Goal: Find specific page/section: Find specific page/section

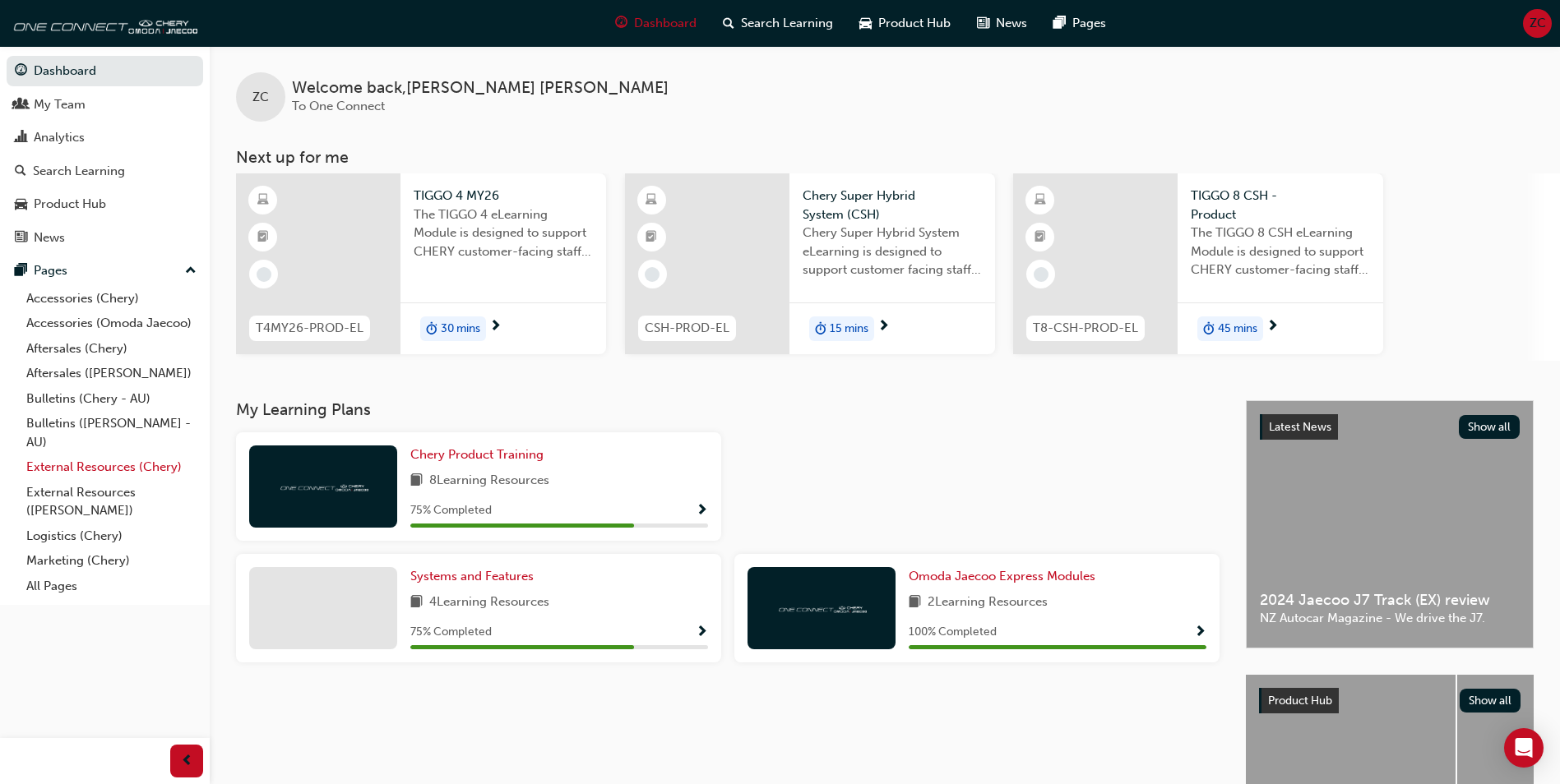
click at [90, 467] on link "External Resources (Chery)" at bounding box center [111, 467] width 184 height 26
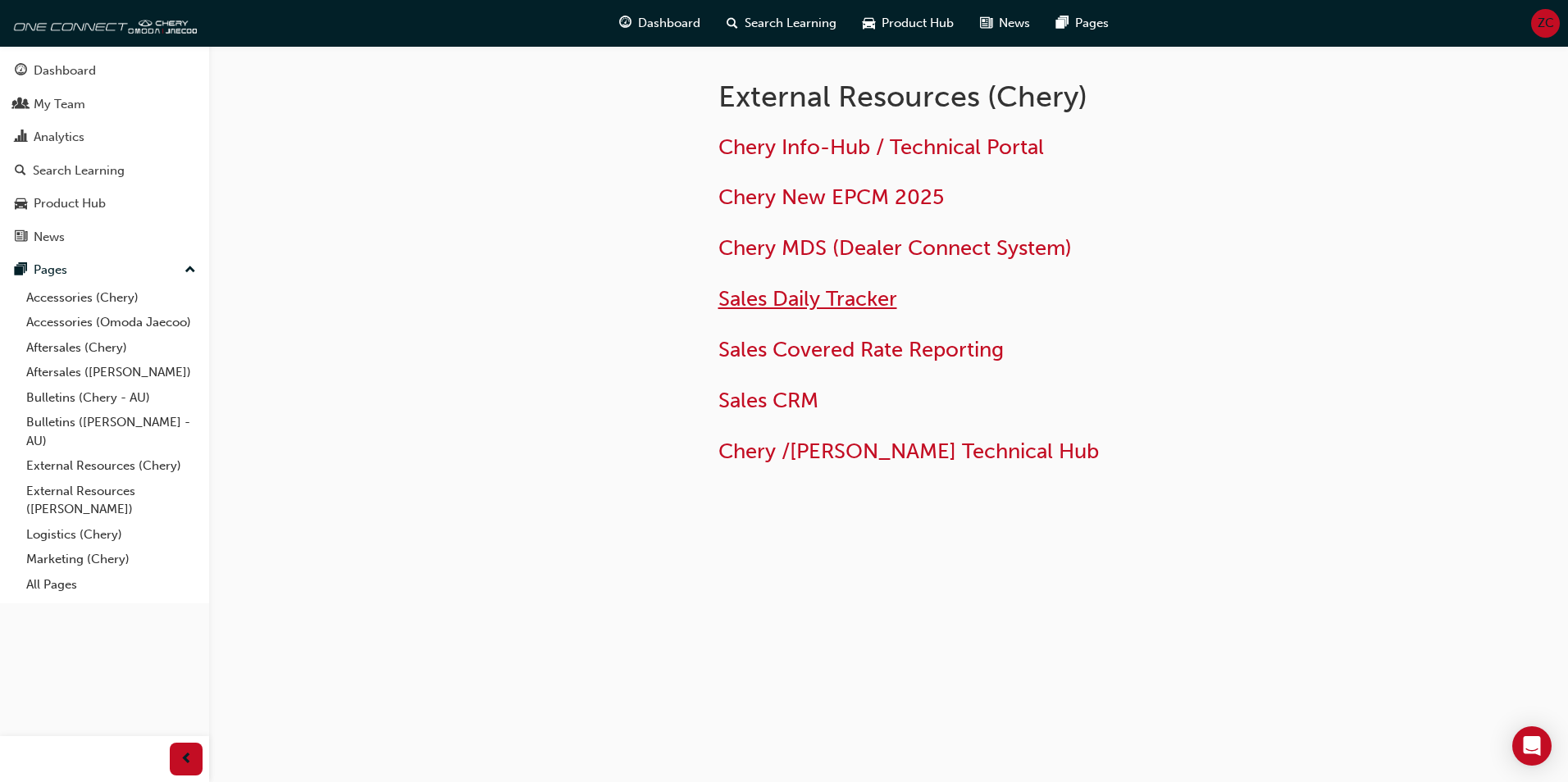
click at [813, 296] on span "Sales Daily Tracker" at bounding box center [807, 298] width 179 height 26
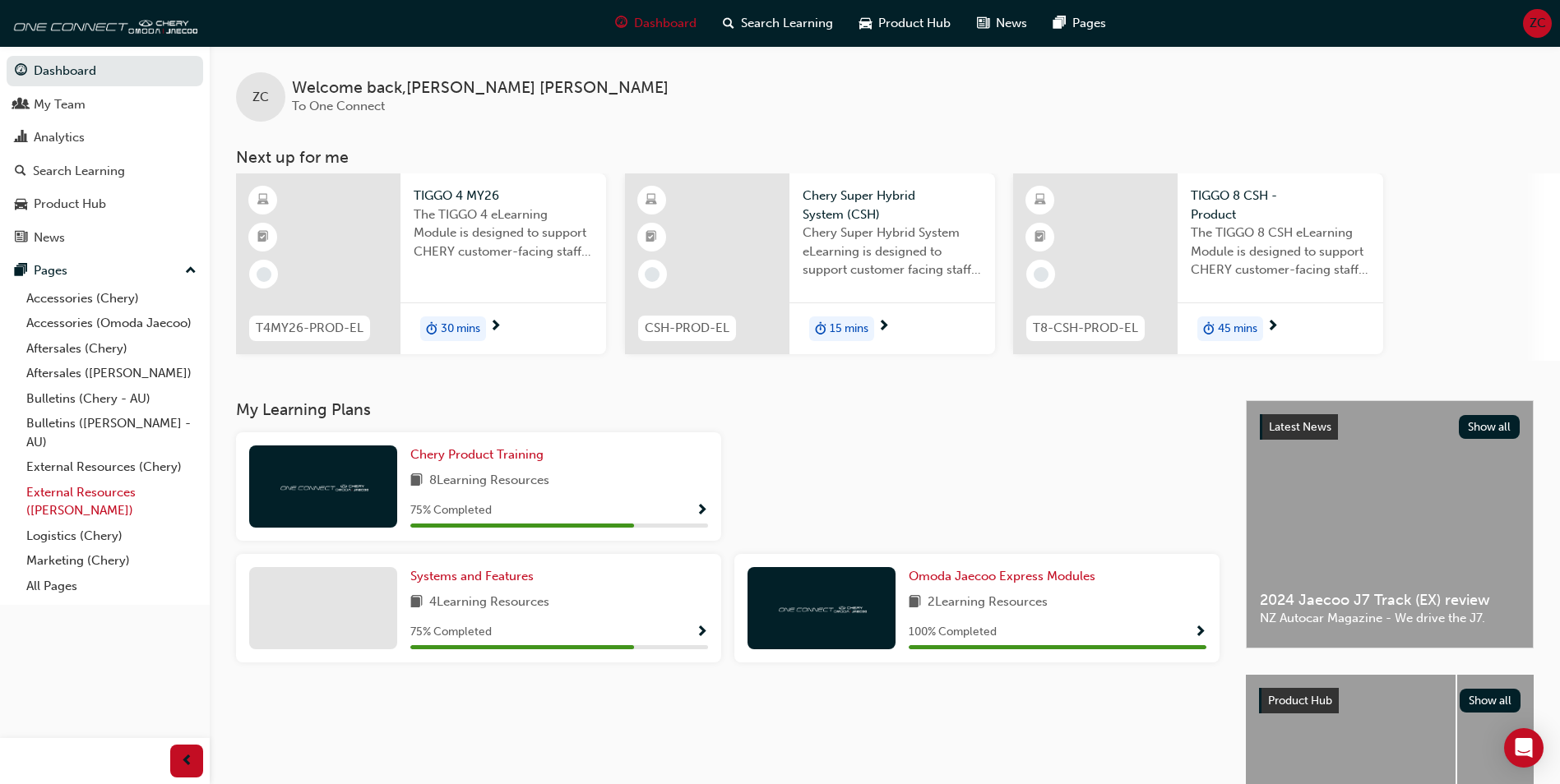
click at [139, 491] on link "External Resources ([PERSON_NAME])" at bounding box center [111, 501] width 184 height 43
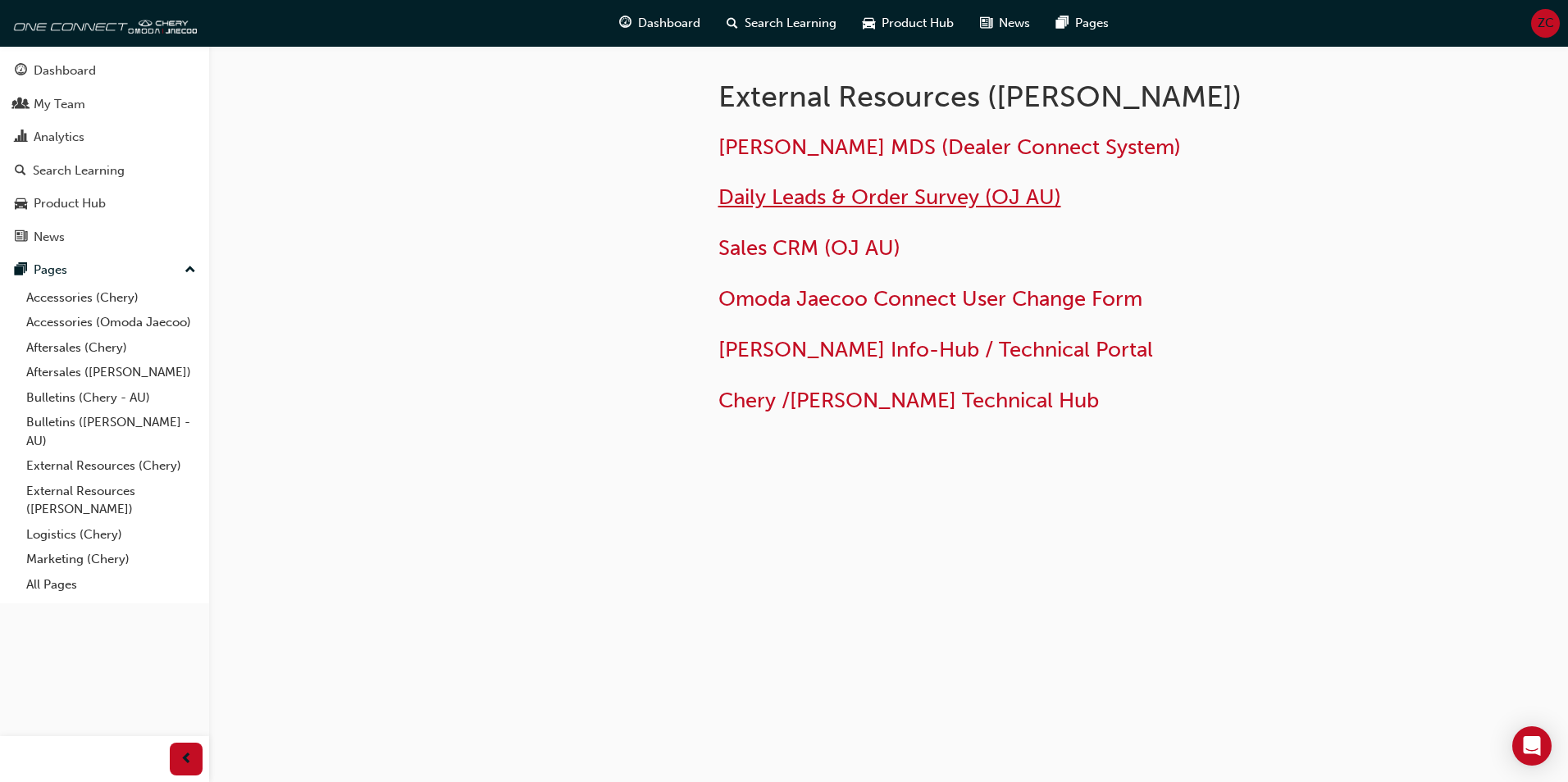
click at [802, 195] on span "Daily Leads & Order Survey (OJ AU)" at bounding box center [890, 197] width 343 height 26
